Goal: Communication & Community: Answer question/provide support

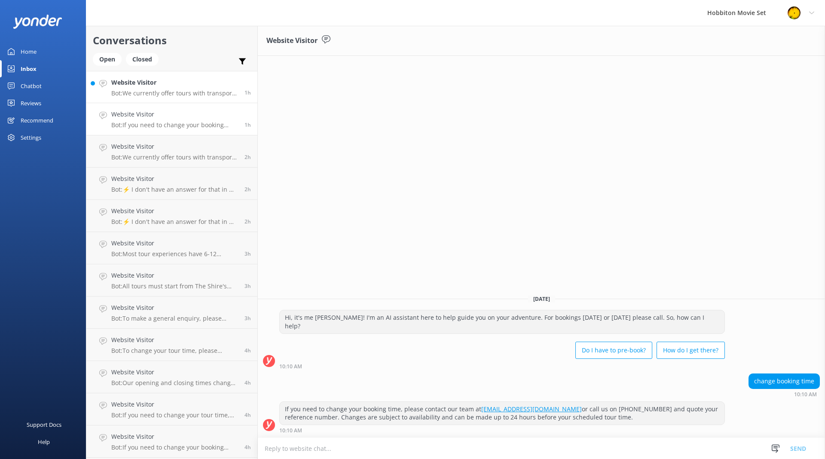
click at [170, 83] on h4 "Website Visitor" at bounding box center [174, 82] width 127 height 9
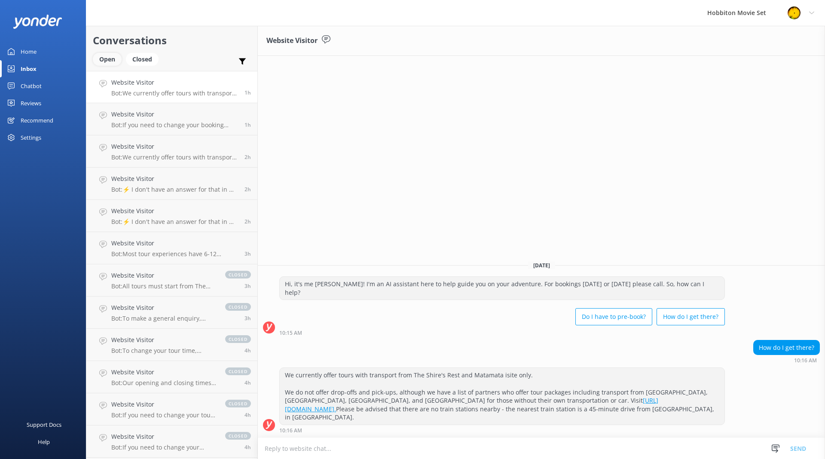
click at [104, 59] on div "Open" at bounding box center [107, 59] width 29 height 13
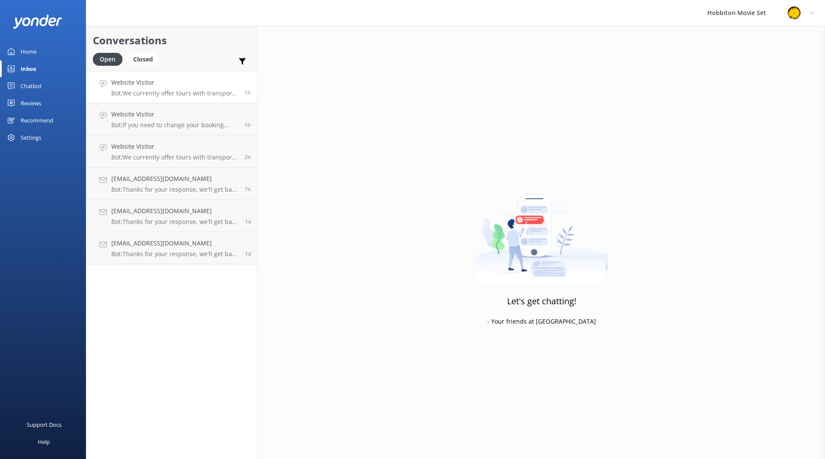
click at [161, 95] on p "Bot: We currently offer tours with transport from The Shire's Rest and Matamata…" at bounding box center [174, 93] width 127 height 8
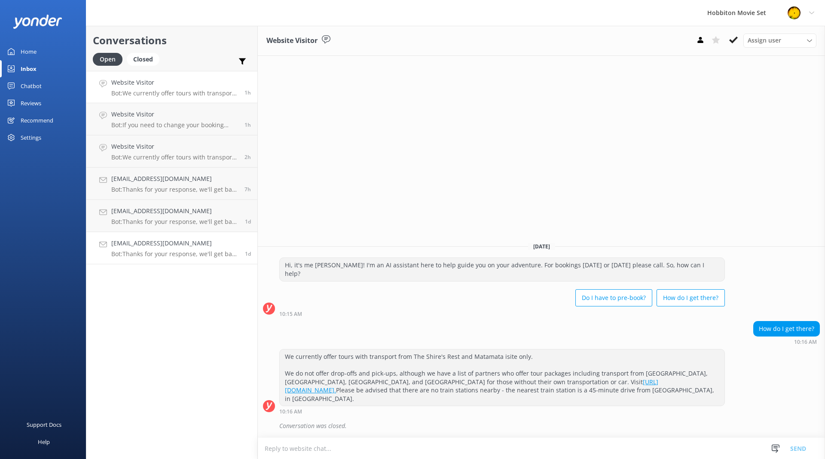
click at [183, 254] on p "Bot: Thanks for your response, we'll get back to you as soon as we can during o…" at bounding box center [174, 254] width 127 height 8
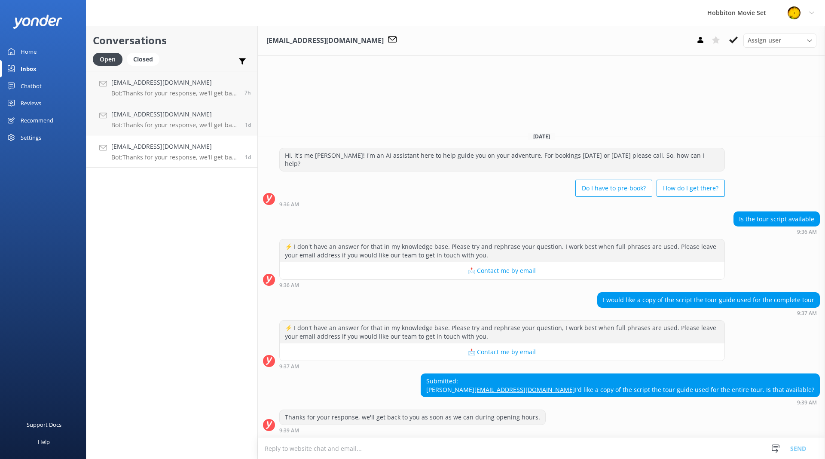
click at [190, 216] on div "Conversations Open Closed Important Assigned to me Unassigned [EMAIL_ADDRESS][D…" at bounding box center [172, 242] width 172 height 433
click at [173, 116] on h4 "[EMAIL_ADDRESS][DOMAIN_NAME]" at bounding box center [174, 114] width 127 height 9
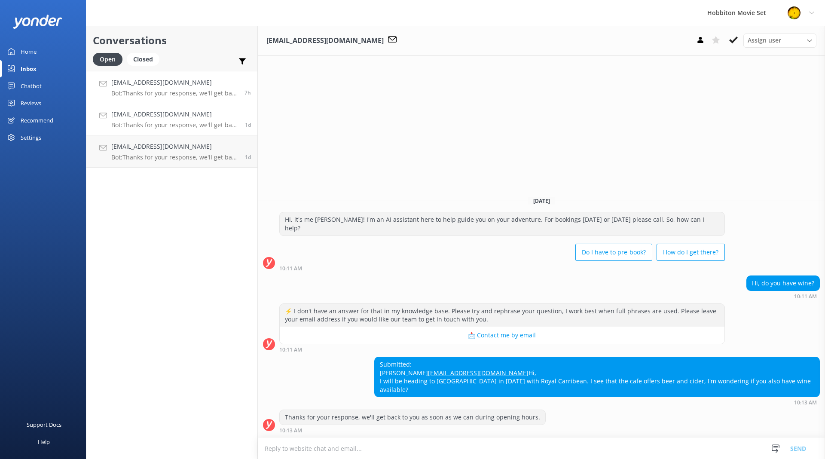
click at [177, 93] on p "Bot: Thanks for your response, we'll get back to you as soon as we can during o…" at bounding box center [174, 93] width 127 height 8
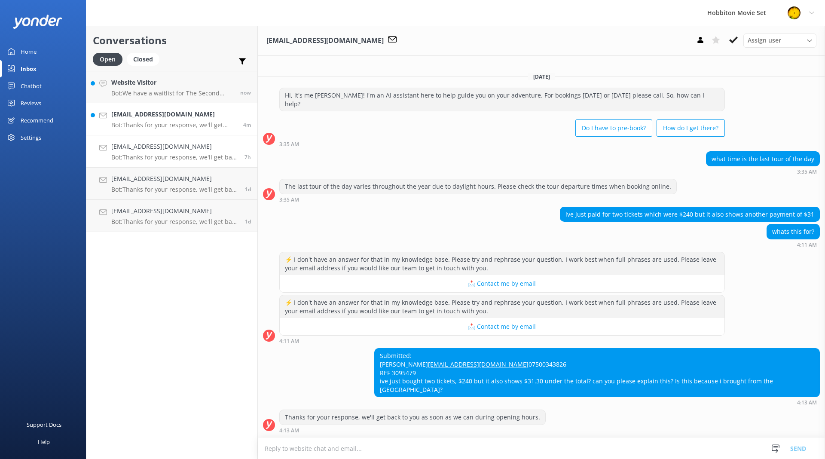
click at [185, 123] on p "Bot: Thanks for your response, we'll get back to you as soon as we can during o…" at bounding box center [174, 125] width 126 height 8
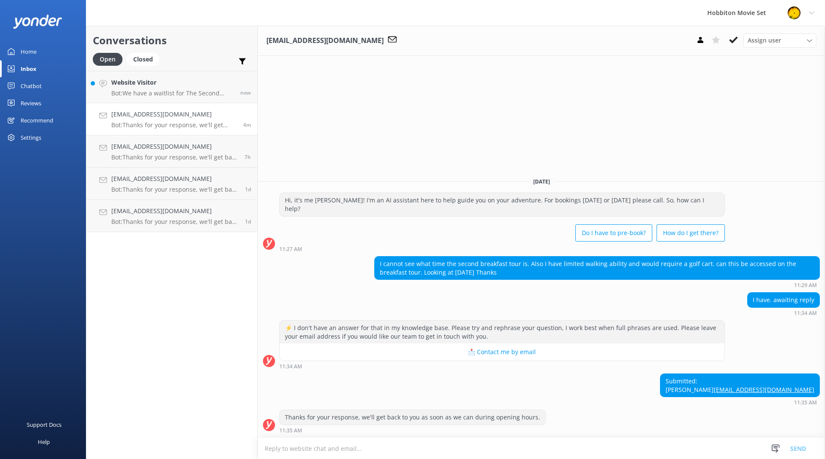
drag, startPoint x: 481, startPoint y: 261, endPoint x: 368, endPoint y: 254, distance: 112.4
click at [368, 256] on div "I cannot see what time the second breakfast tour is. Also I have limited walkin…" at bounding box center [541, 272] width 567 height 32
click at [505, 268] on div "I cannot see what time the second breakfast tour is. Also I have limited walkin…" at bounding box center [597, 268] width 445 height 23
click at [162, 85] on h4 "Website Visitor" at bounding box center [174, 82] width 126 height 9
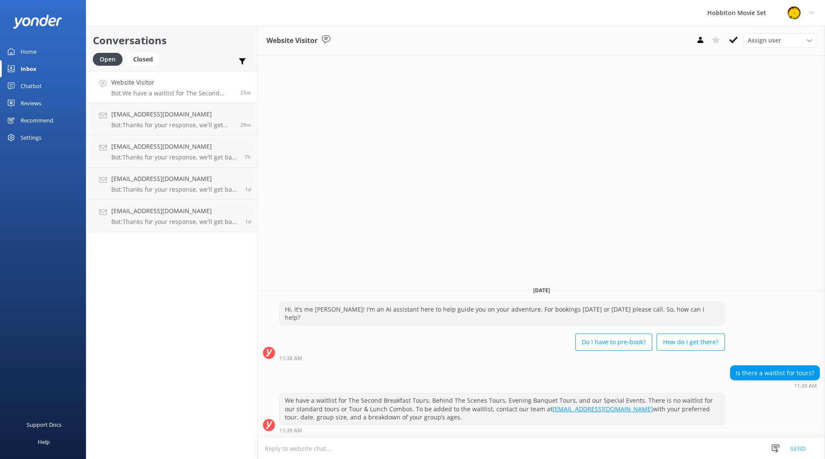
click at [156, 92] on p "Bot: We have a waitlist for The Second Breakfast Tours, Behind The Scenes Tours…" at bounding box center [172, 93] width 123 height 8
click at [183, 119] on div "[EMAIL_ADDRESS][DOMAIN_NAME] Bot: Thanks for your response, we'll get back to y…" at bounding box center [172, 119] width 123 height 19
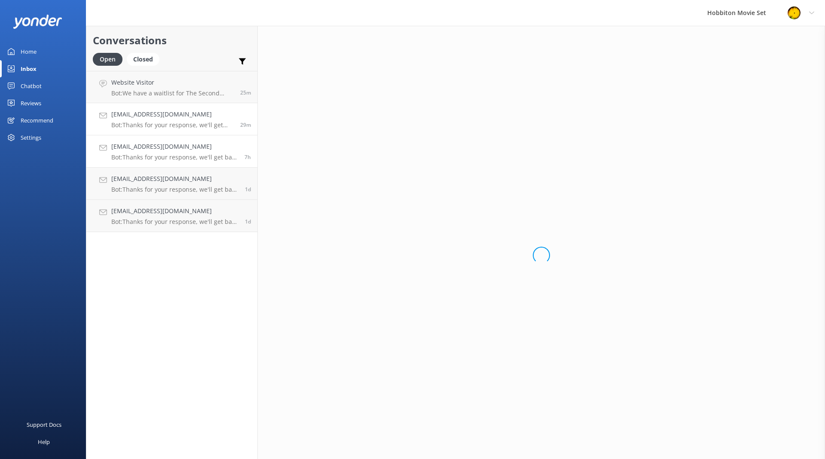
click at [192, 152] on div "[EMAIL_ADDRESS][DOMAIN_NAME] Bot: Thanks for your response, we'll get back to y…" at bounding box center [174, 151] width 127 height 19
click at [188, 95] on p "Bot: We have a waitlist for The Second Breakfast Tours, Behind The Scenes Tours…" at bounding box center [172, 93] width 123 height 8
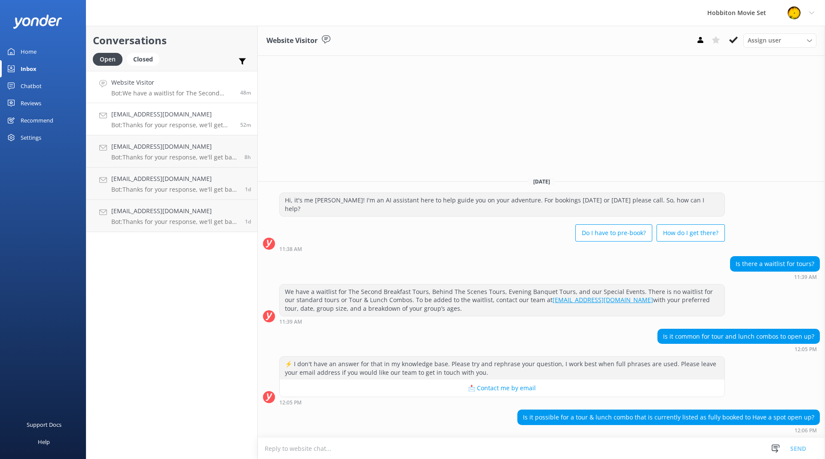
click at [166, 119] on div "[EMAIL_ADDRESS][DOMAIN_NAME] Bot: Thanks for your response, we'll get back to y…" at bounding box center [172, 119] width 123 height 19
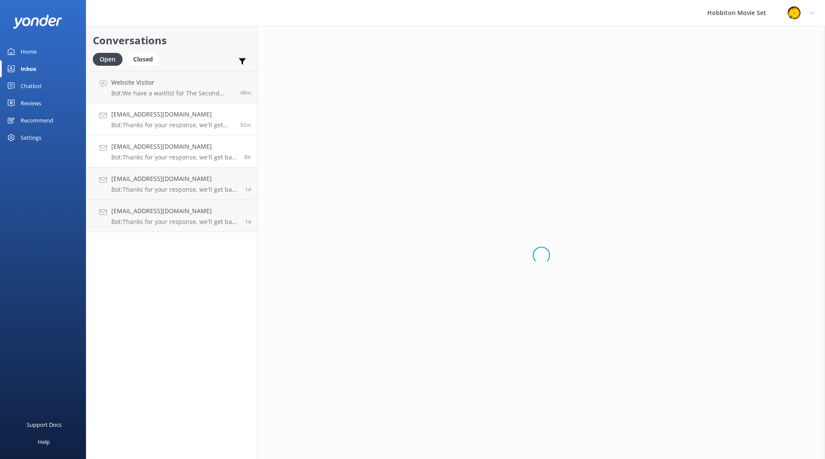
click at [198, 151] on h4 "[EMAIL_ADDRESS][DOMAIN_NAME]" at bounding box center [174, 146] width 127 height 9
click at [196, 200] on link "[EMAIL_ADDRESS][DOMAIN_NAME] Bot: Thanks for your response, we'll get back to y…" at bounding box center [171, 216] width 171 height 32
click at [196, 230] on link "[EMAIL_ADDRESS][DOMAIN_NAME] Bot: Thanks for your response, we'll get back to y…" at bounding box center [171, 216] width 171 height 32
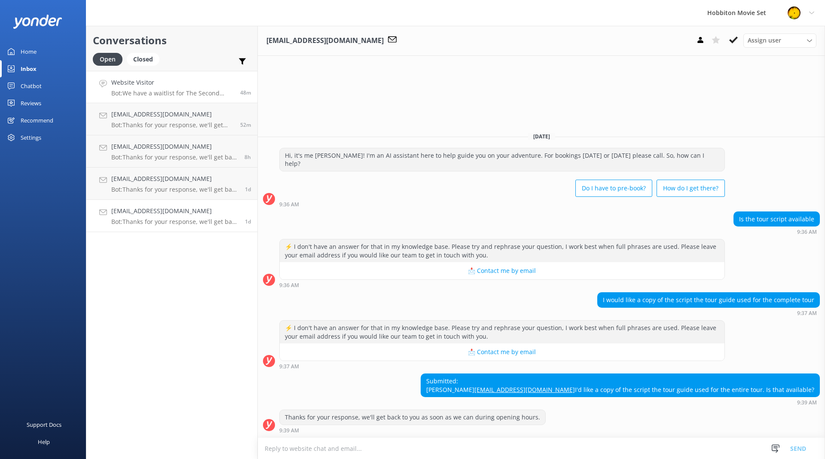
click at [182, 86] on h4 "Website Visitor" at bounding box center [172, 82] width 123 height 9
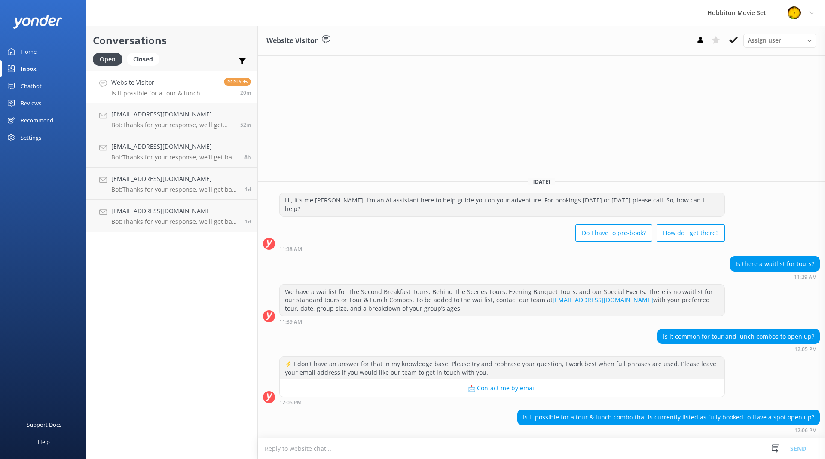
click at [235, 81] on span "Reply" at bounding box center [237, 82] width 27 height 8
click at [187, 86] on h4 "Website Visitor" at bounding box center [164, 82] width 106 height 9
drag, startPoint x: 630, startPoint y: 418, endPoint x: 747, endPoint y: 424, distance: 117.1
click at [747, 424] on div "Is it possible for a tour & lunch combo that is currently listed as fully booke…" at bounding box center [669, 417] width 302 height 15
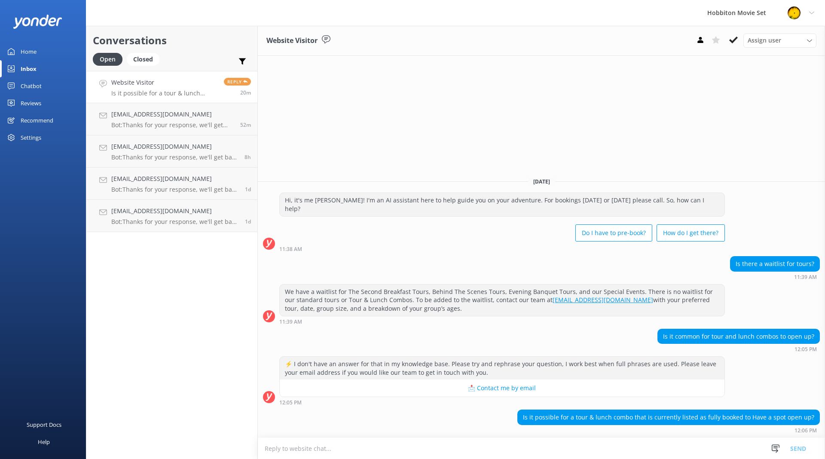
click at [751, 423] on div "Is it possible for a tour & lunch combo that is currently listed as fully booke…" at bounding box center [669, 417] width 302 height 15
drag, startPoint x: 695, startPoint y: 333, endPoint x: 775, endPoint y: 331, distance: 79.5
click at [775, 331] on div "Is it common for tour and lunch combos to open up?" at bounding box center [739, 336] width 162 height 15
click at [777, 331] on div "Is it common for tour and lunch combos to open up?" at bounding box center [739, 336] width 162 height 15
drag, startPoint x: 764, startPoint y: 264, endPoint x: 797, endPoint y: 261, distance: 32.3
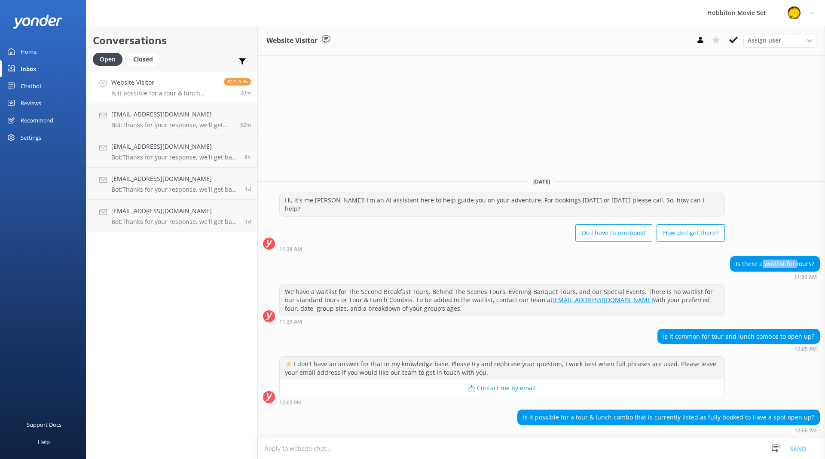
click at [797, 261] on div "Is there a waitlist for tours?" at bounding box center [775, 264] width 89 height 15
drag, startPoint x: 688, startPoint y: 336, endPoint x: 793, endPoint y: 336, distance: 104.9
click at [793, 336] on div "Is it common for tour and lunch combos to open up?" at bounding box center [739, 336] width 162 height 15
